Goal: Task Accomplishment & Management: Manage account settings

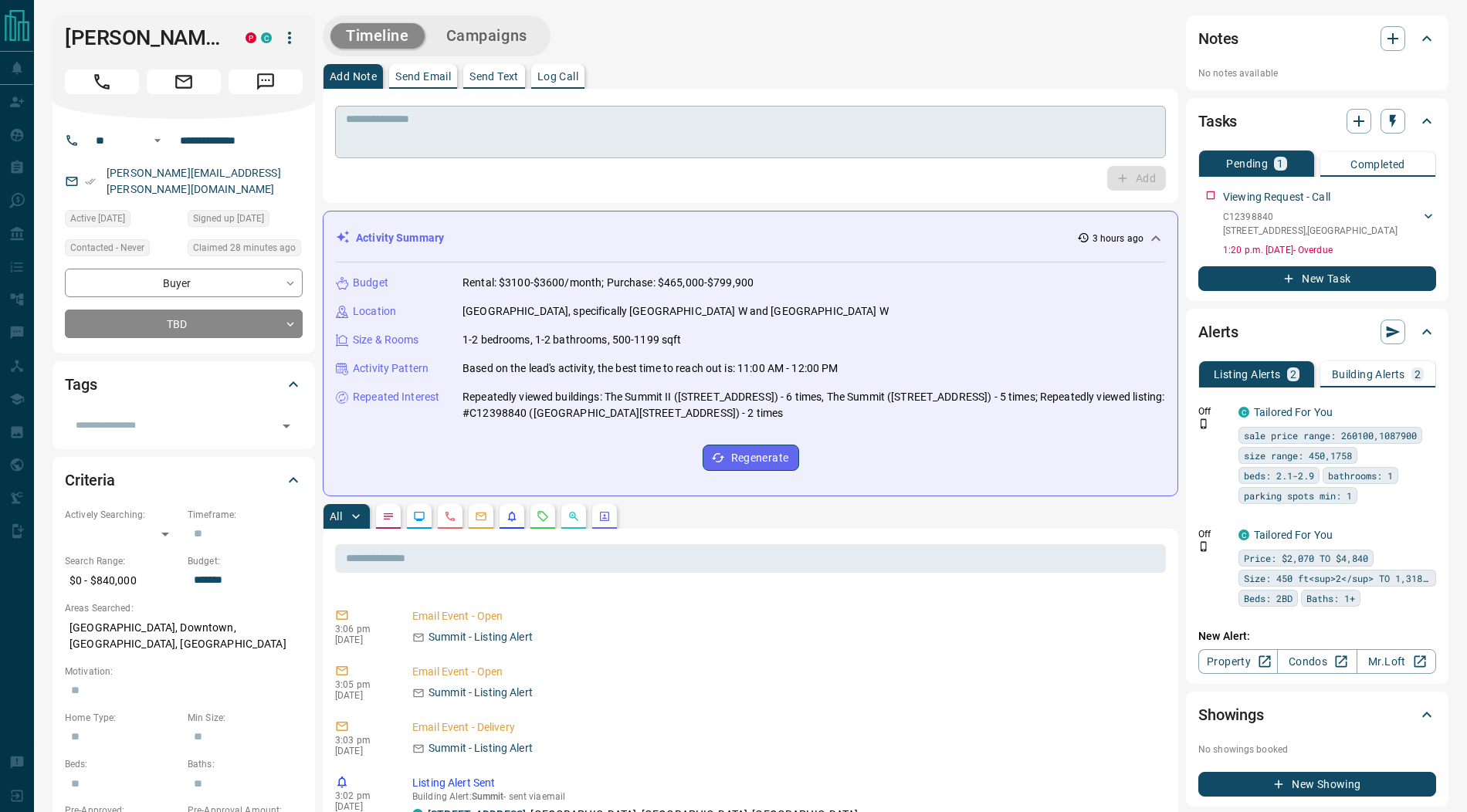
click at [384, 150] on textarea at bounding box center [750, 133] width 809 height 39
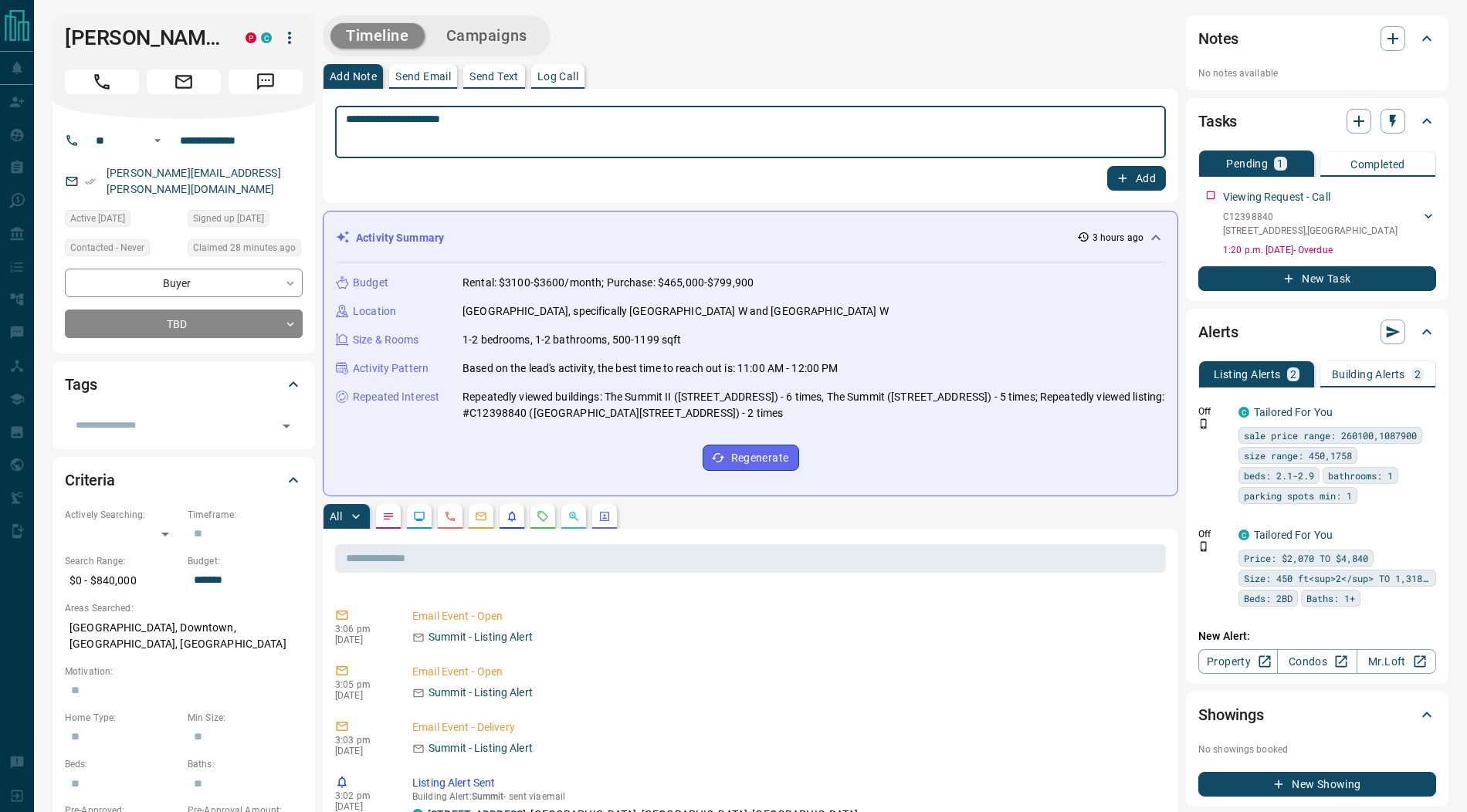
type textarea "**********"
click at [1143, 173] on button "Add" at bounding box center [1136, 179] width 58 height 24
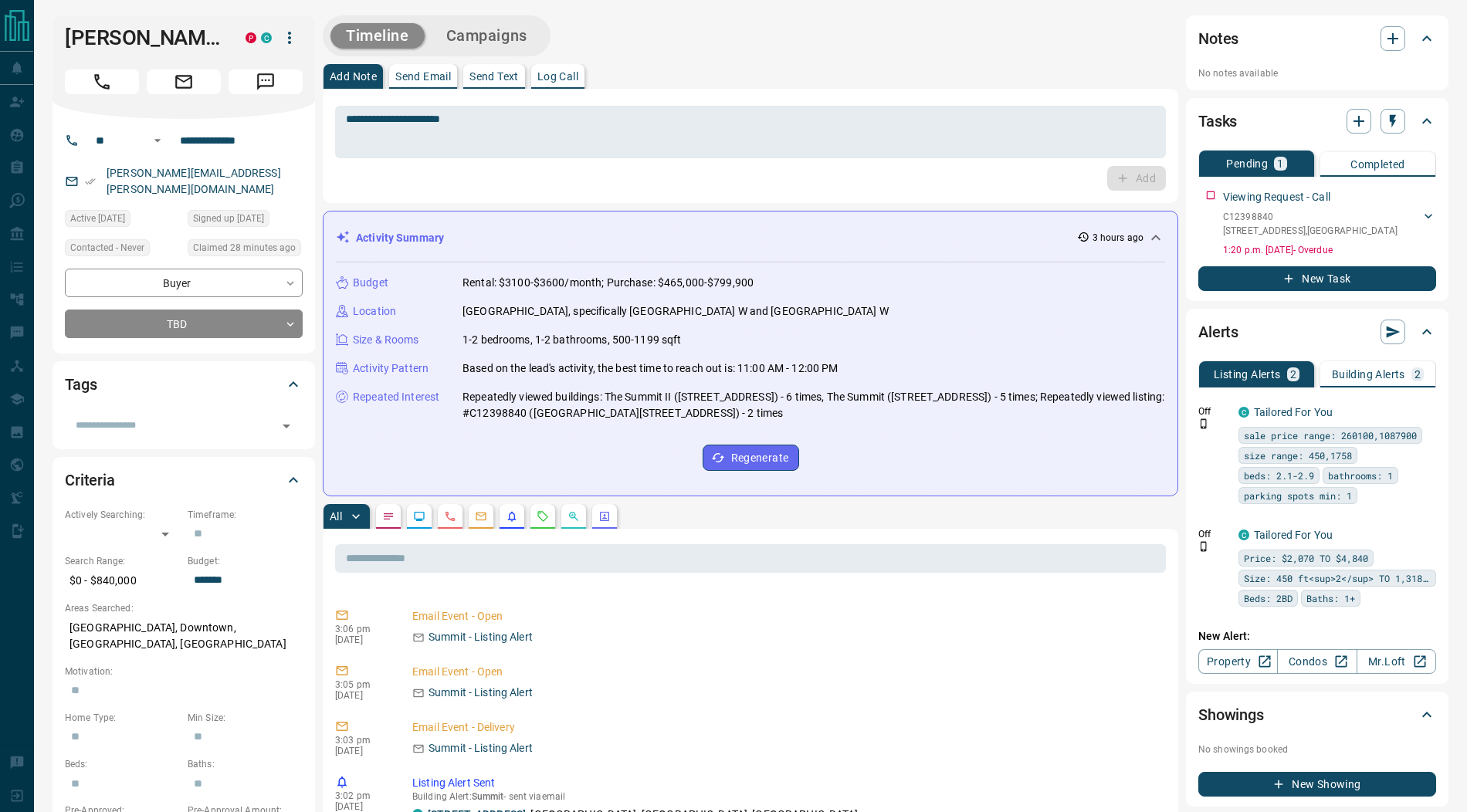
click at [291, 38] on icon "button" at bounding box center [289, 38] width 19 height 19
click at [266, 67] on li "Reassign Lead" at bounding box center [258, 69] width 91 height 23
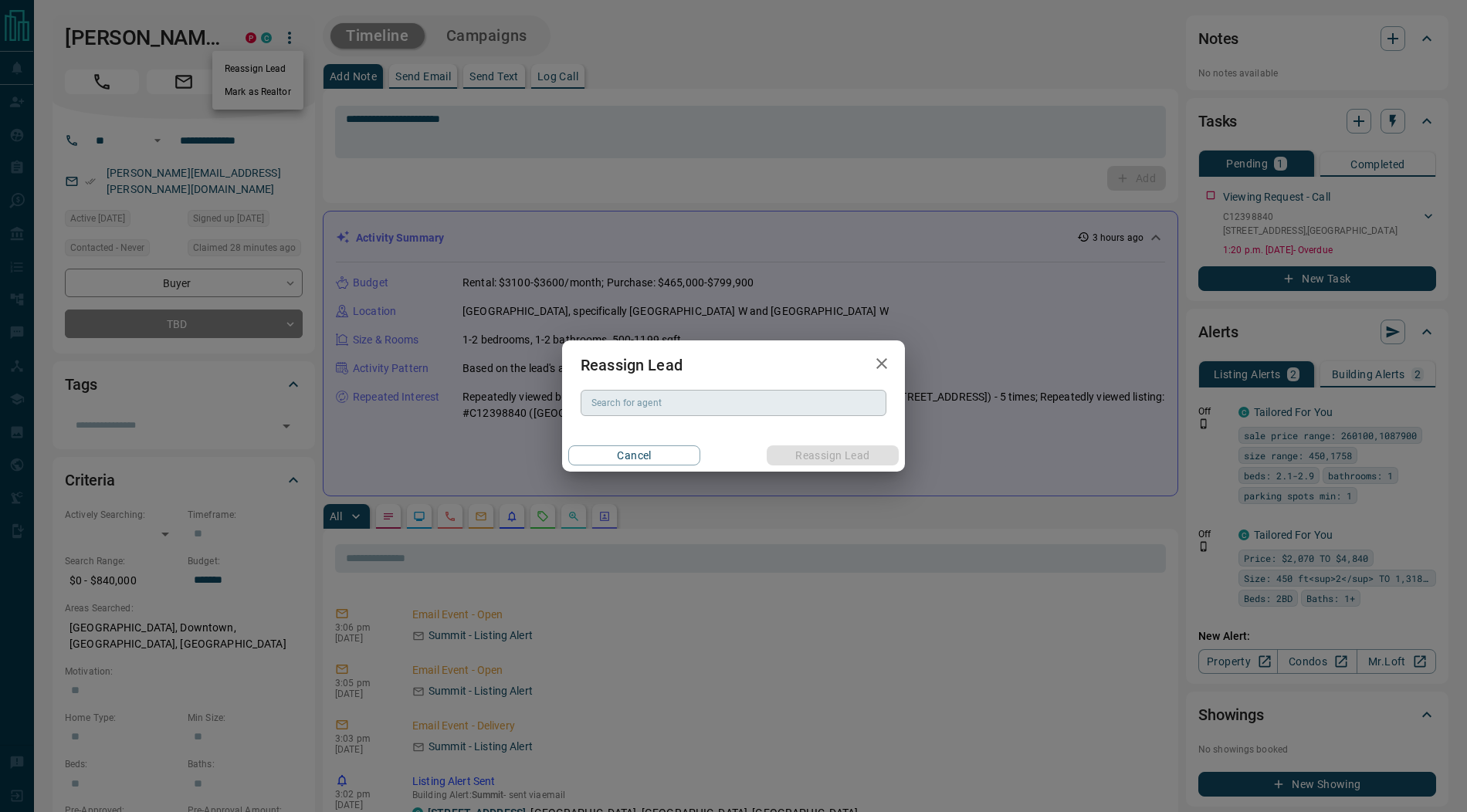
scroll to position [782, 0]
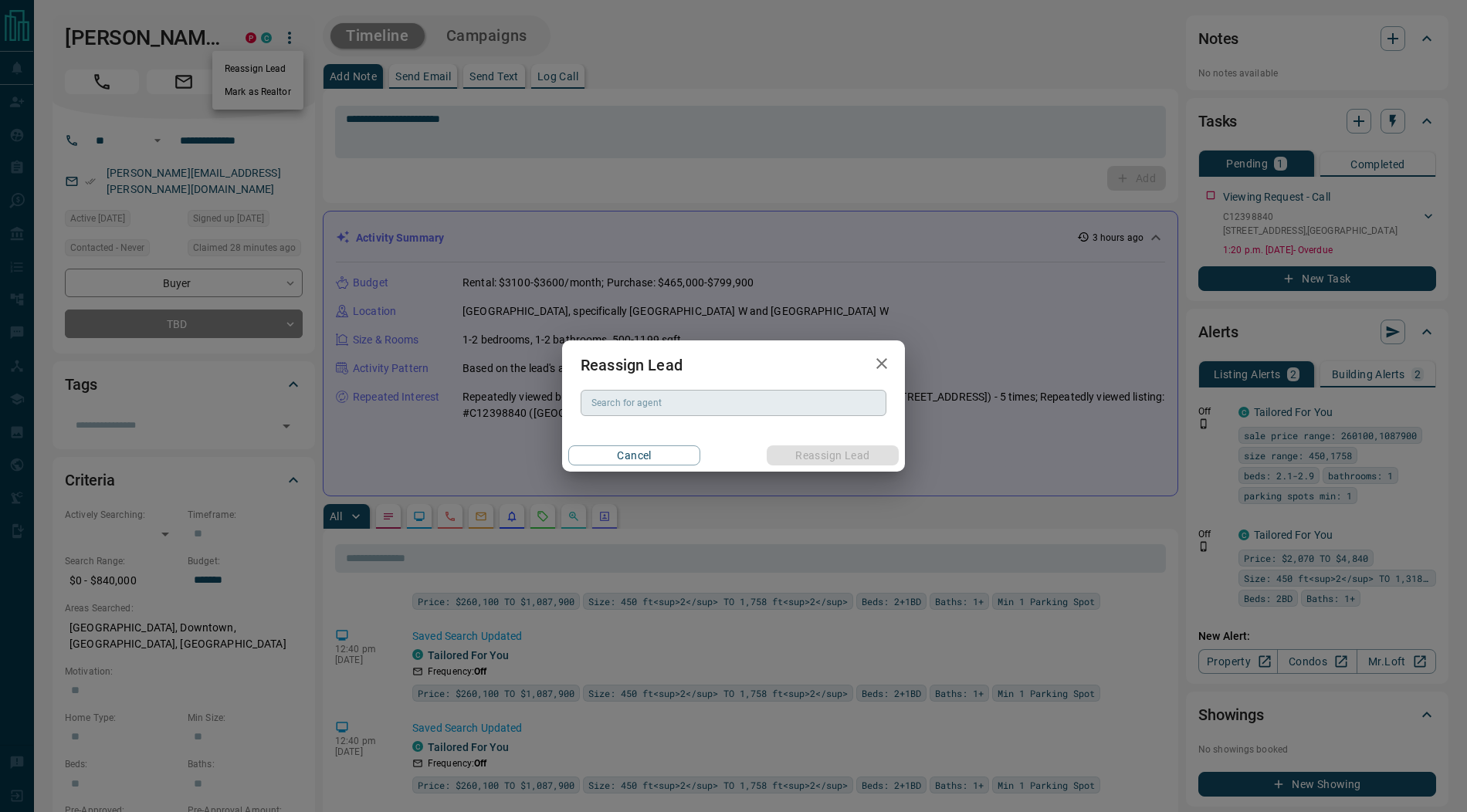
click at [641, 396] on input "Search for agent" at bounding box center [732, 403] width 294 height 17
click at [655, 441] on li "[PERSON_NAME]" at bounding box center [733, 433] width 305 height 23
type input "**********"
click at [835, 456] on button "Reassign Lead" at bounding box center [833, 455] width 132 height 20
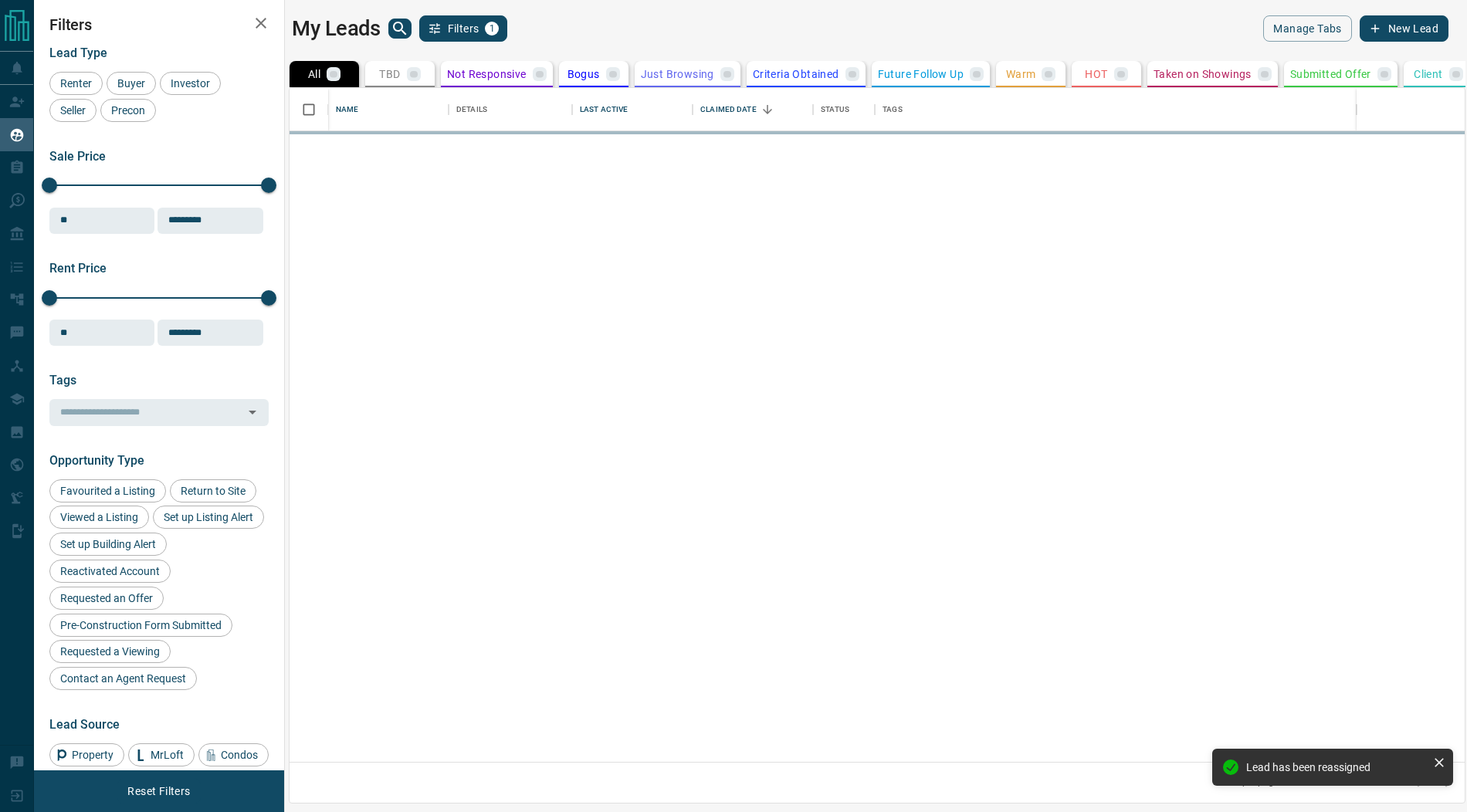
scroll to position [675, 1175]
